Goal: Task Accomplishment & Management: Manage account settings

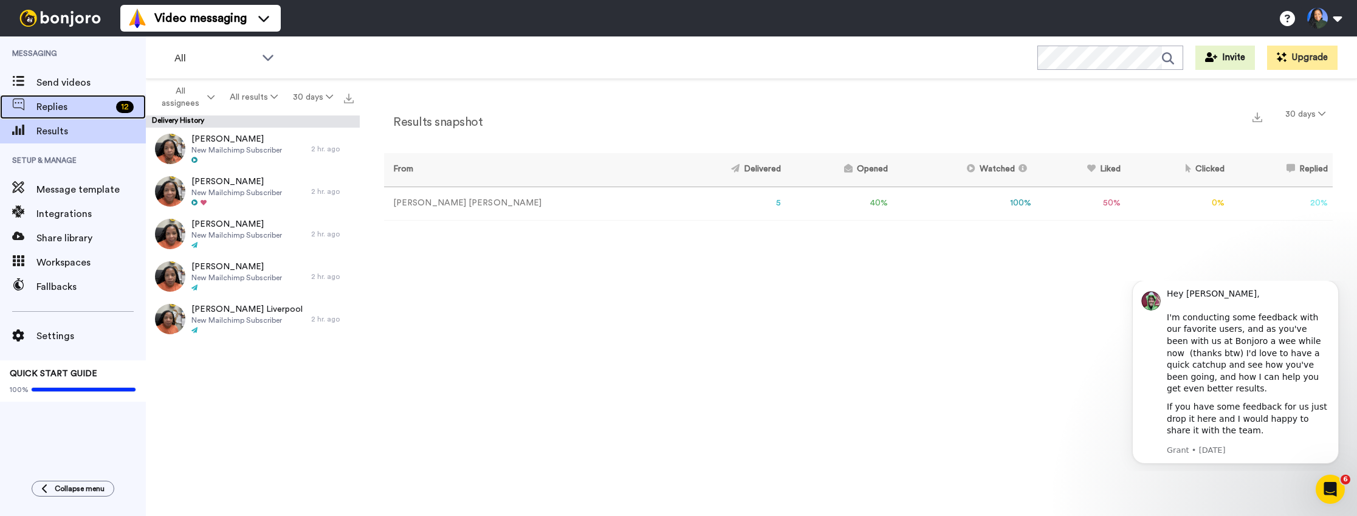
click at [64, 111] on span "Replies" at bounding box center [73, 107] width 75 height 15
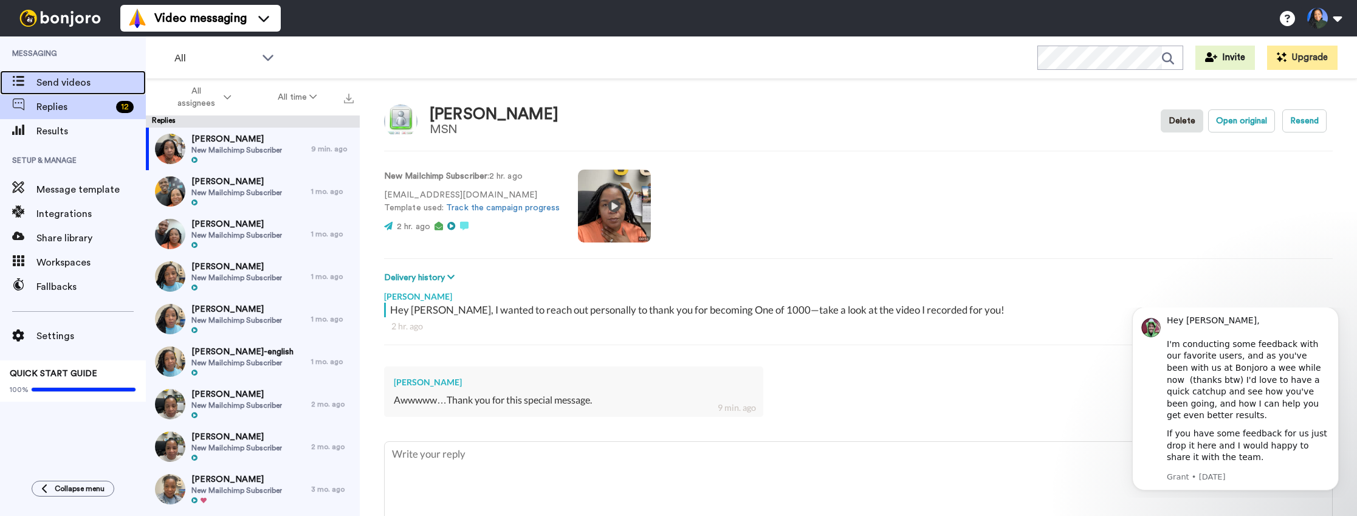
click at [68, 75] on span "Send videos" at bounding box center [90, 82] width 109 height 15
